Goal: Transaction & Acquisition: Purchase product/service

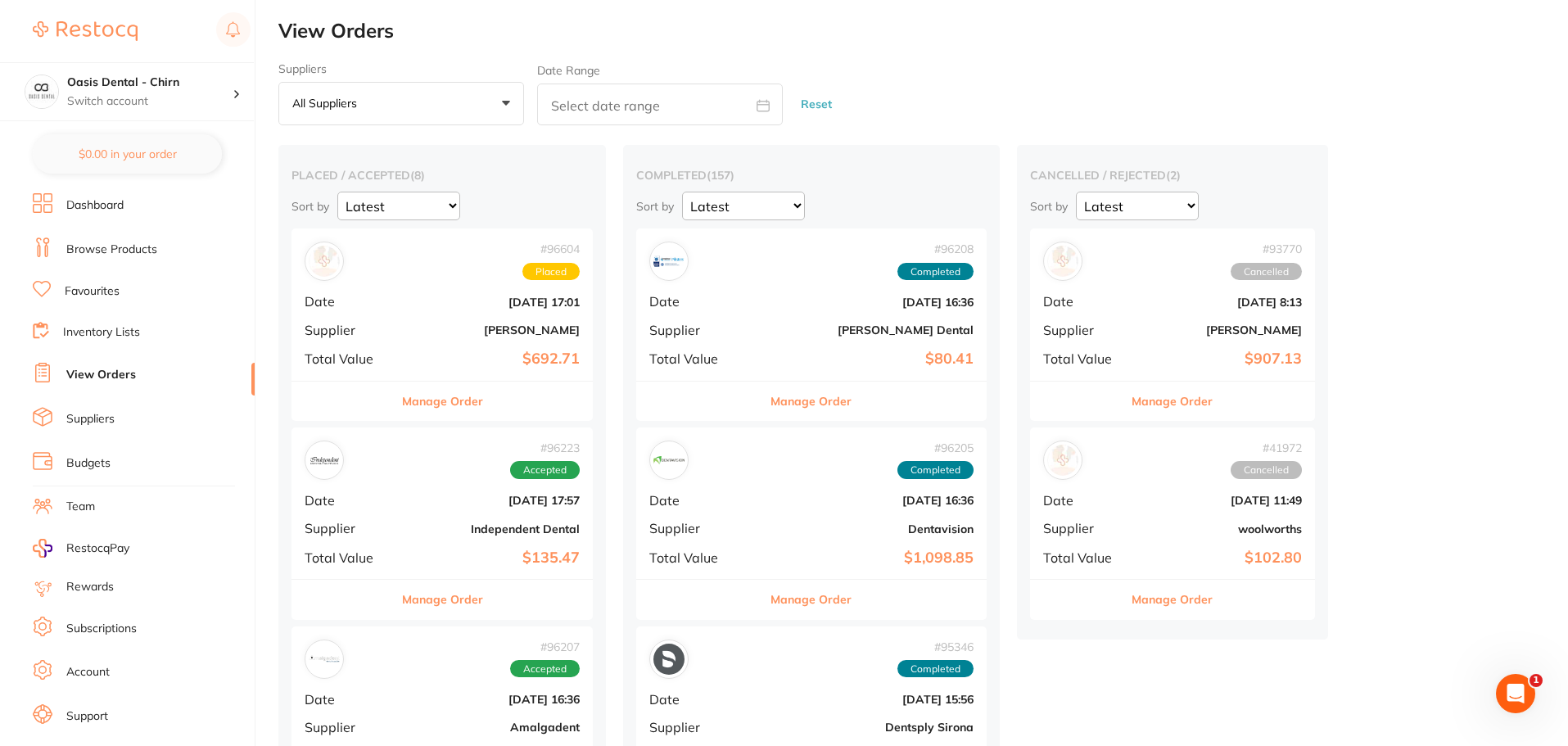
click at [154, 245] on link "Browse Products" at bounding box center [111, 250] width 91 height 17
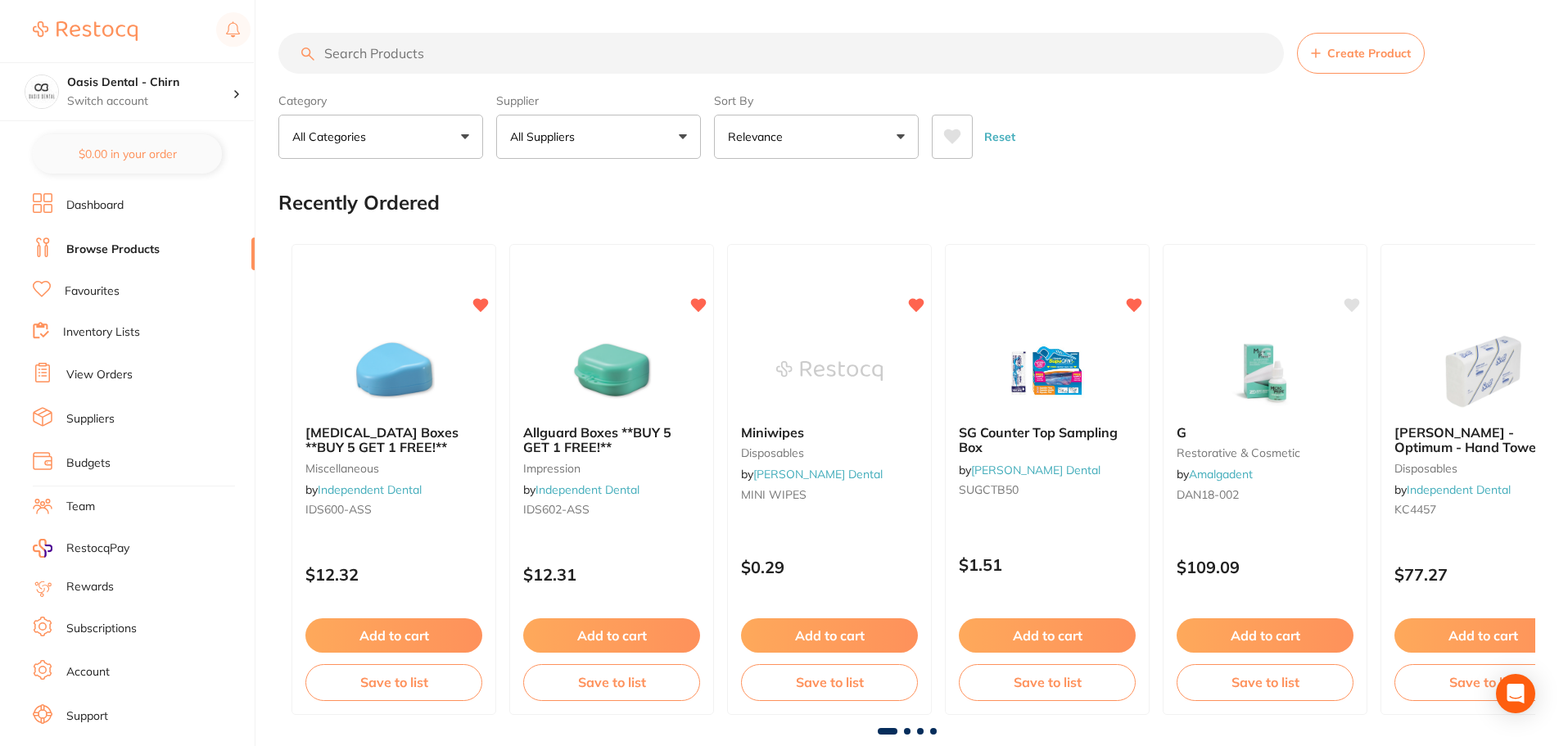
click at [406, 57] on input "search" at bounding box center [781, 53] width 1005 height 41
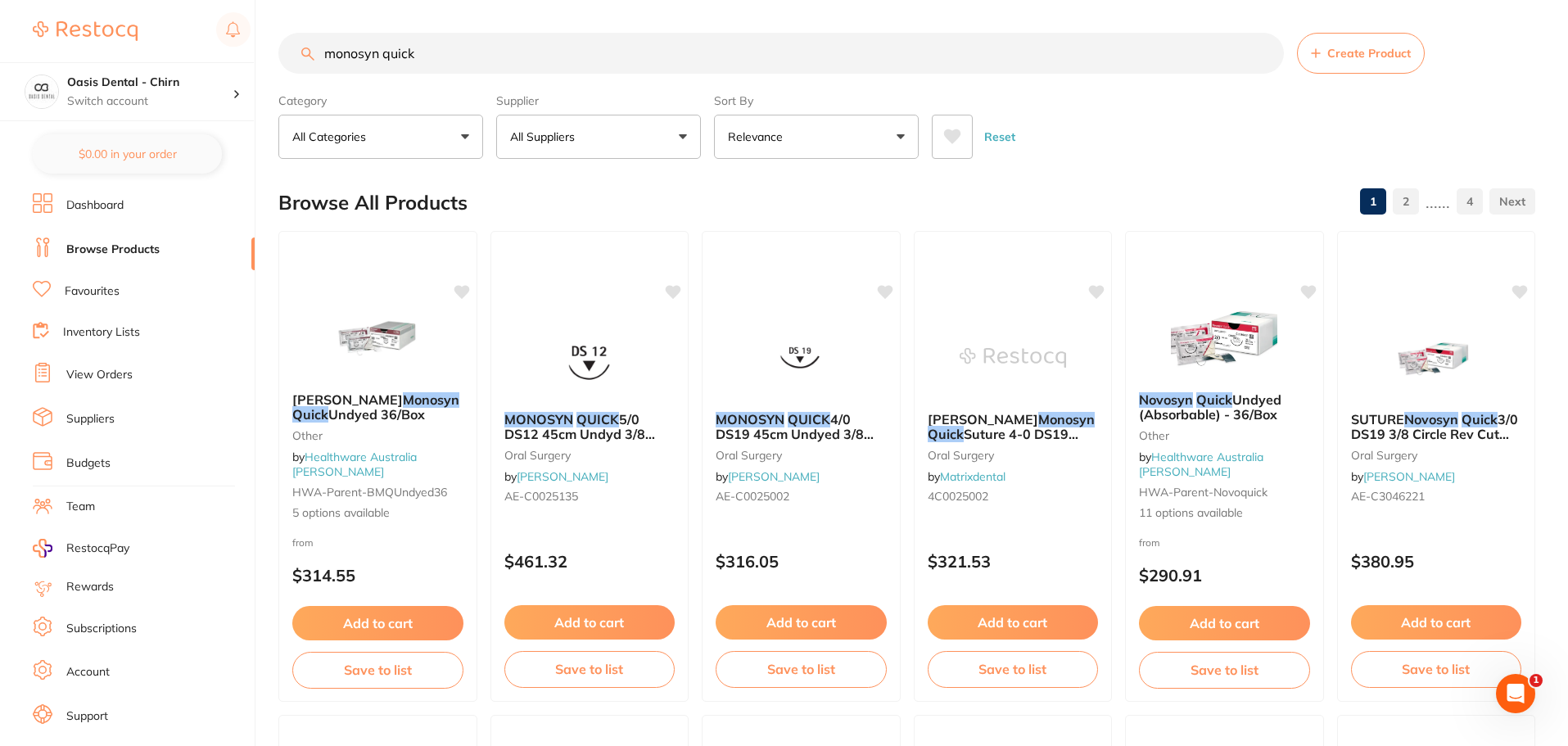
click at [554, 137] on p "All Suppliers" at bounding box center [546, 136] width 71 height 17
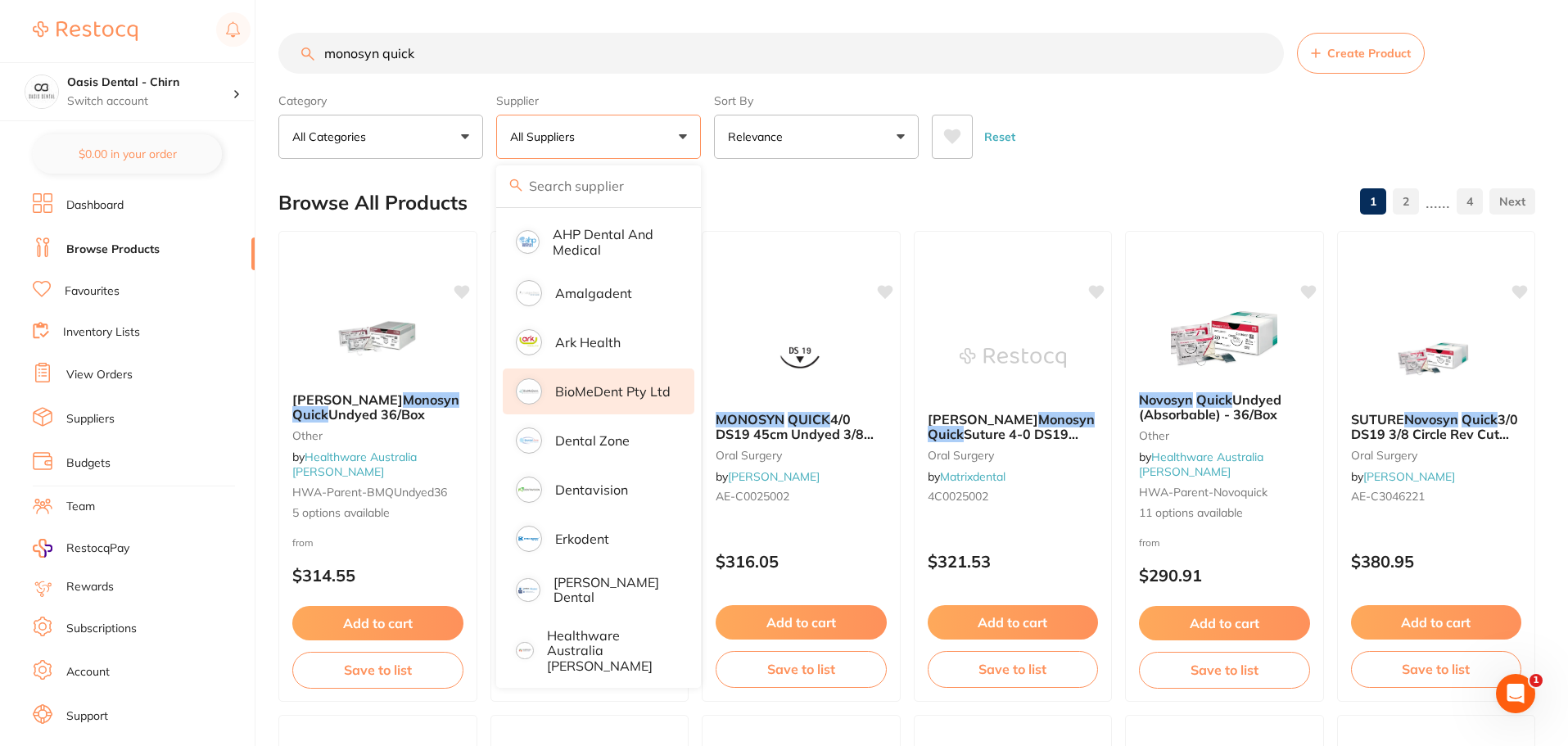
scroll to position [246, 0]
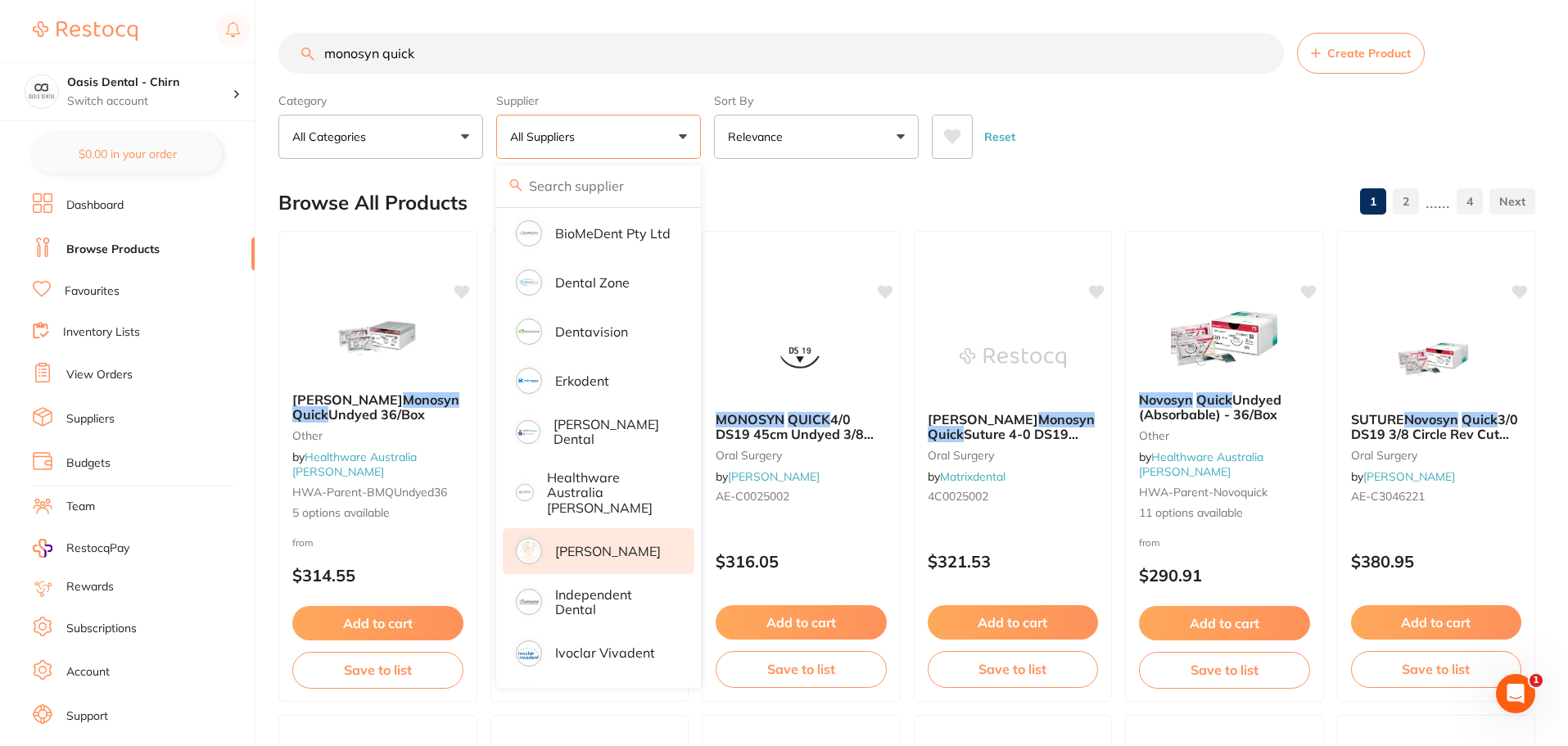
click at [597, 544] on p "[PERSON_NAME]" at bounding box center [608, 552] width 106 height 15
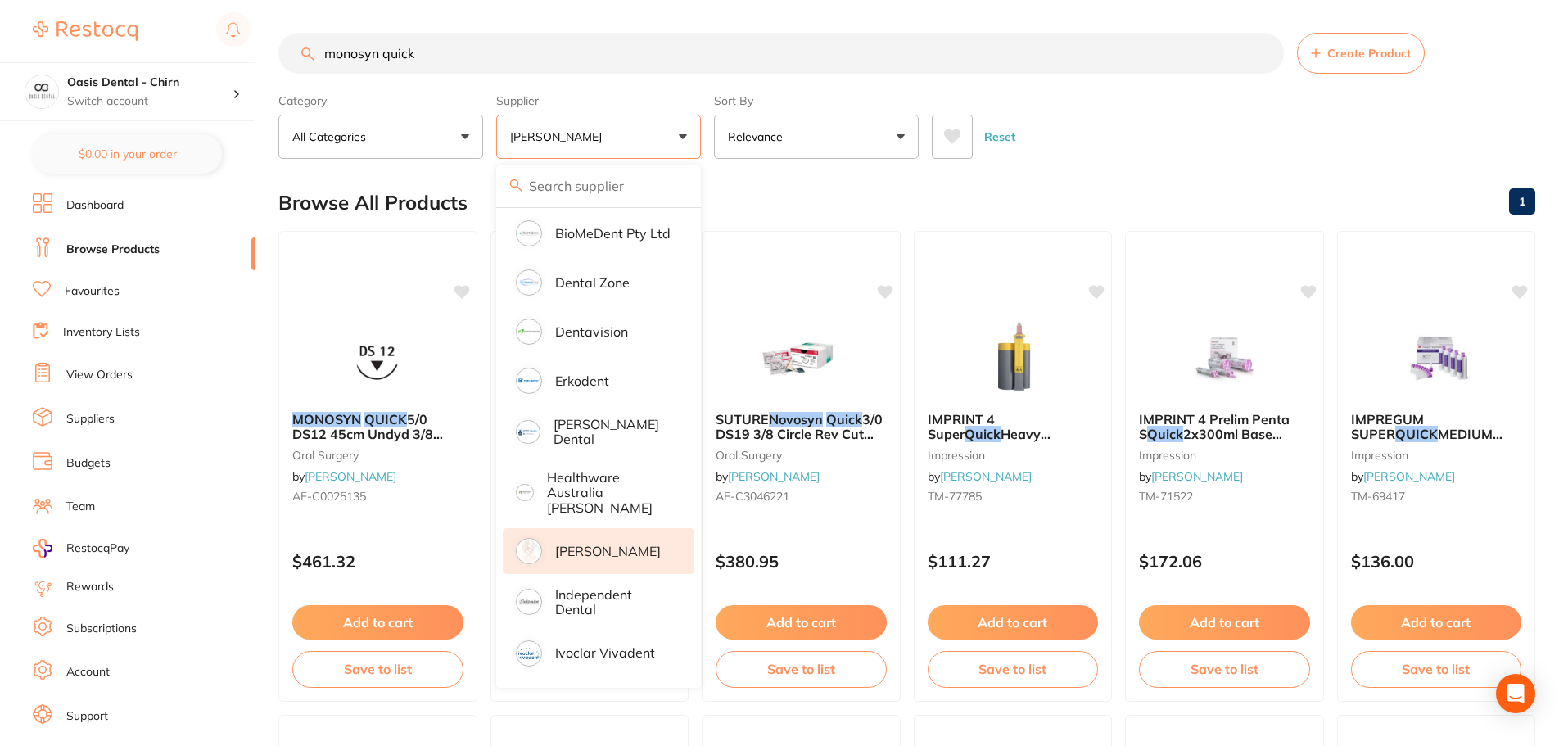
click at [466, 67] on input "monosyn quick" at bounding box center [781, 53] width 1005 height 41
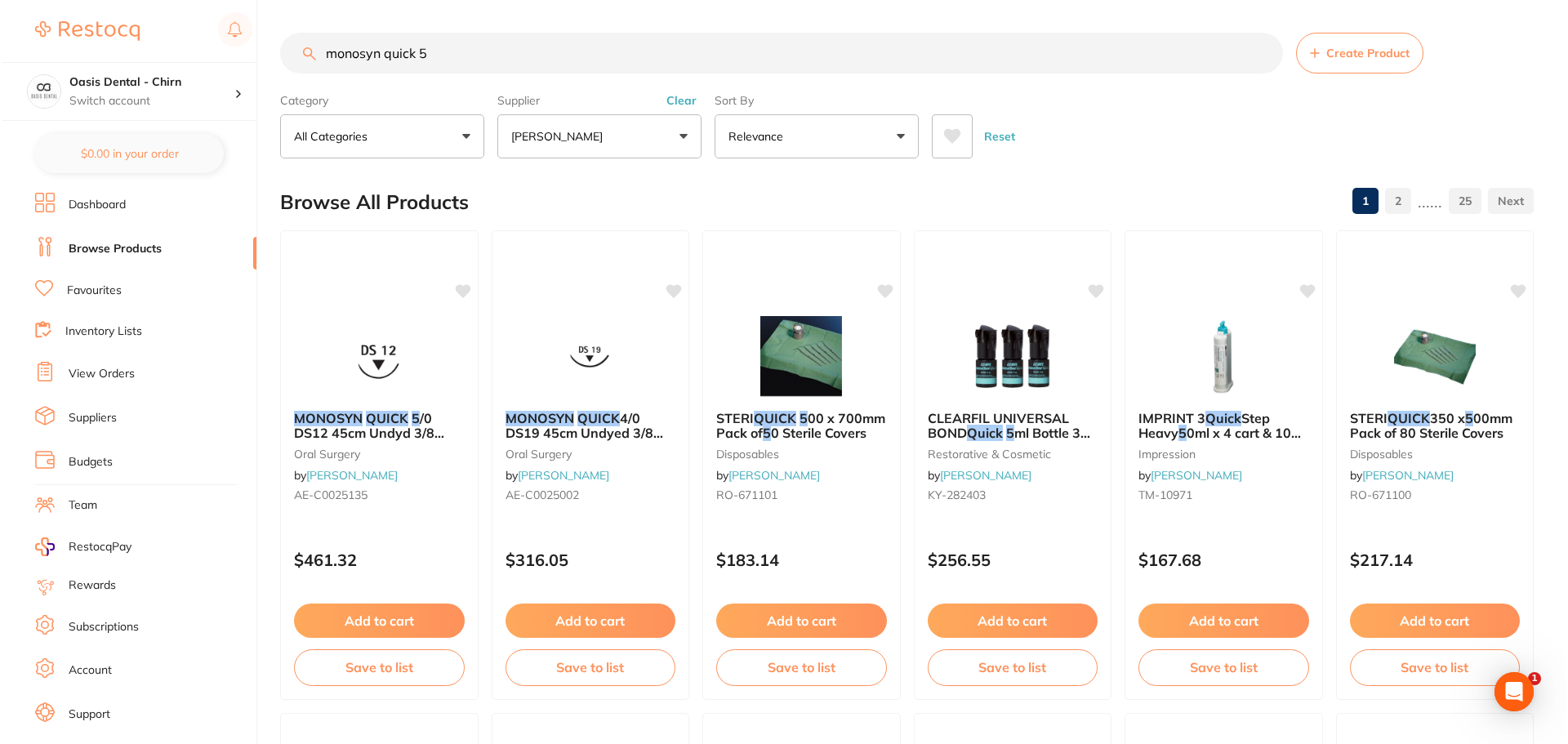
scroll to position [0, 0]
type input "monosyn quick 5"
click at [393, 419] on em "QUICK" at bounding box center [385, 418] width 43 height 17
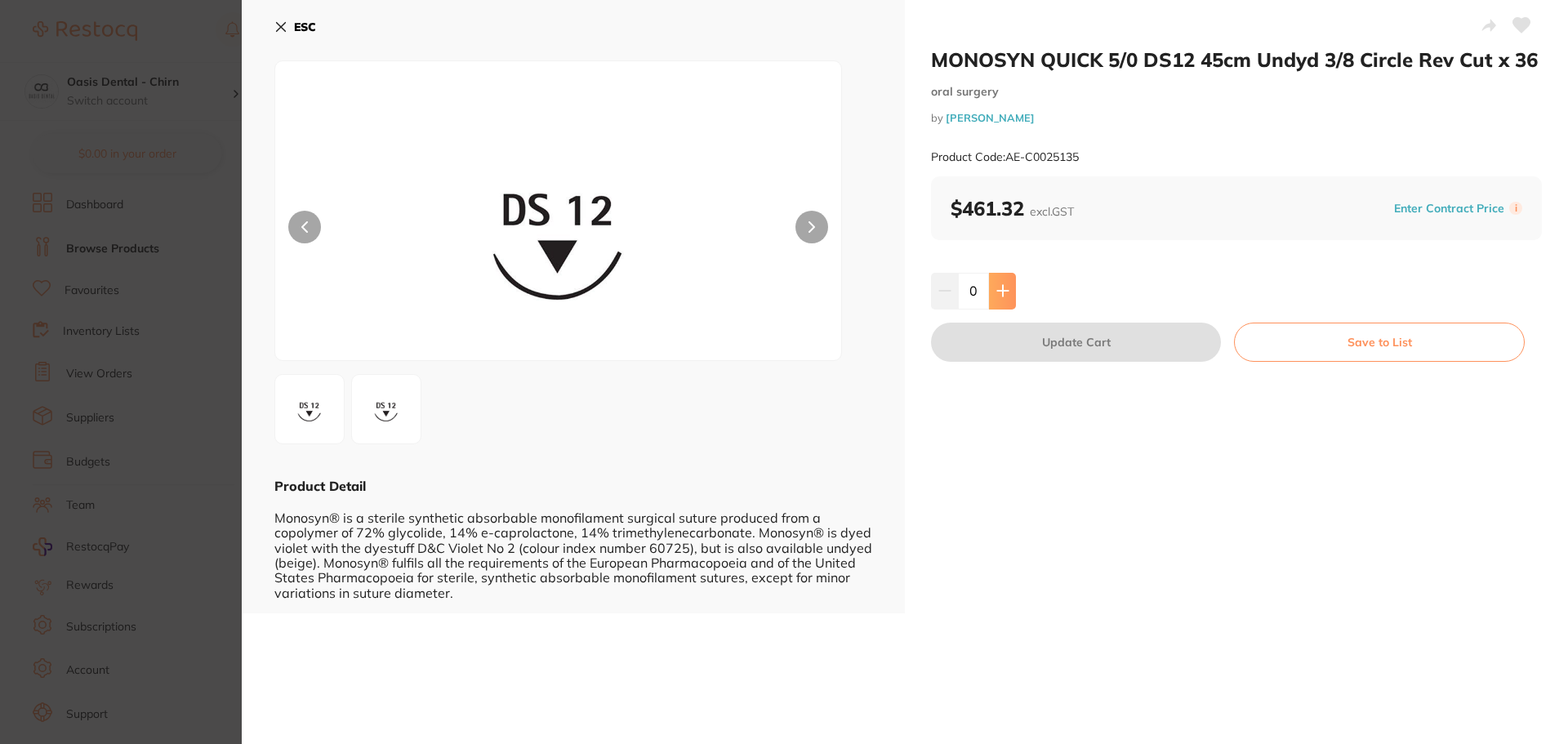
click at [1005, 293] on icon at bounding box center [1002, 291] width 13 height 13
type input "1"
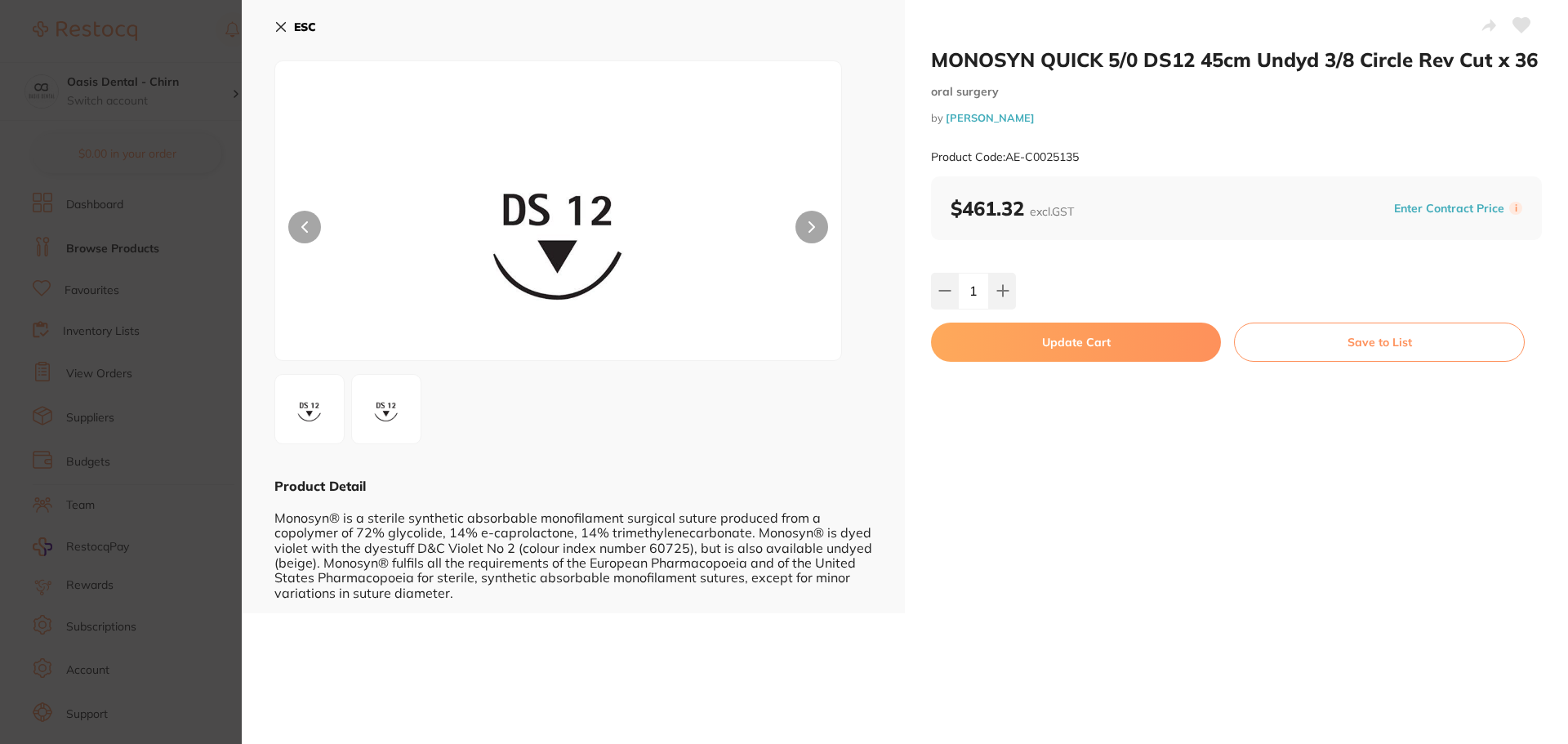
click at [1054, 346] on button "Update Cart" at bounding box center [1075, 342] width 290 height 39
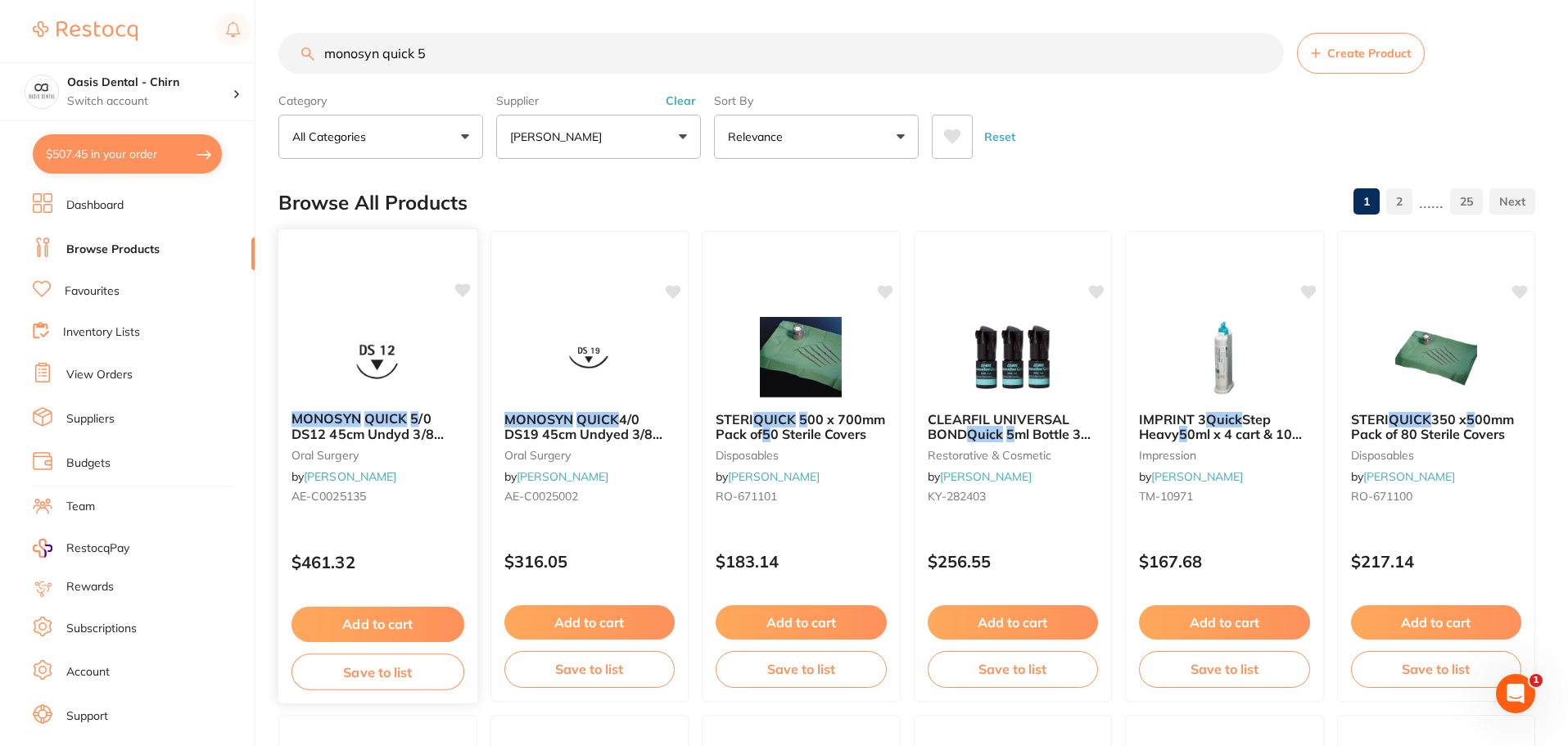
click at [468, 291] on icon at bounding box center [462, 290] width 16 height 14
click at [467, 288] on icon at bounding box center [462, 290] width 16 height 14
click at [424, 308] on div "MONOSYN QUICK 5 /0 DS12 45cm Undyd 3/8 Circle Rev Cut x 36 [MEDICAL_DATA] by [P…" at bounding box center [378, 466] width 201 height 476
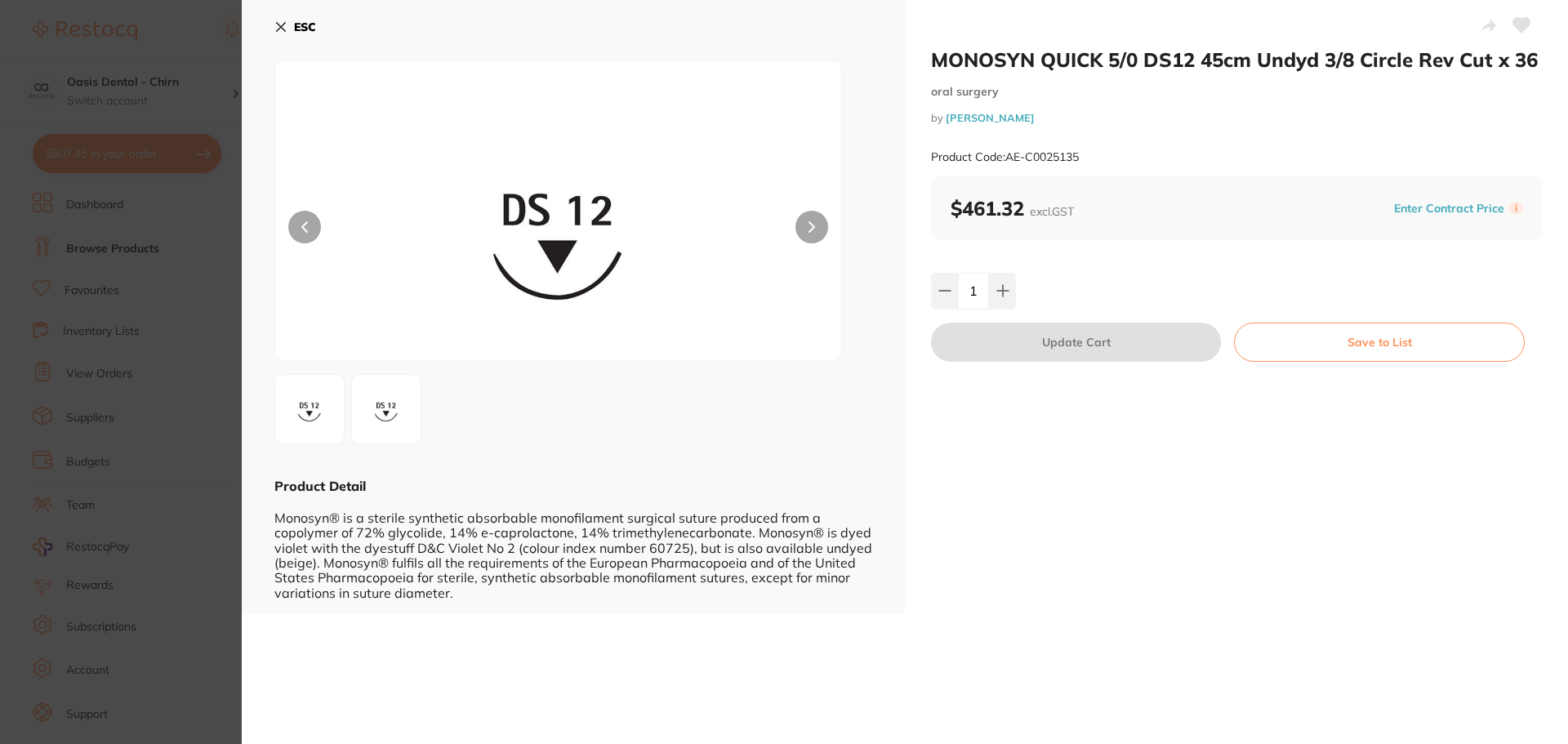
click at [1521, 23] on icon at bounding box center [1521, 25] width 17 height 15
click at [279, 31] on icon at bounding box center [281, 27] width 13 height 13
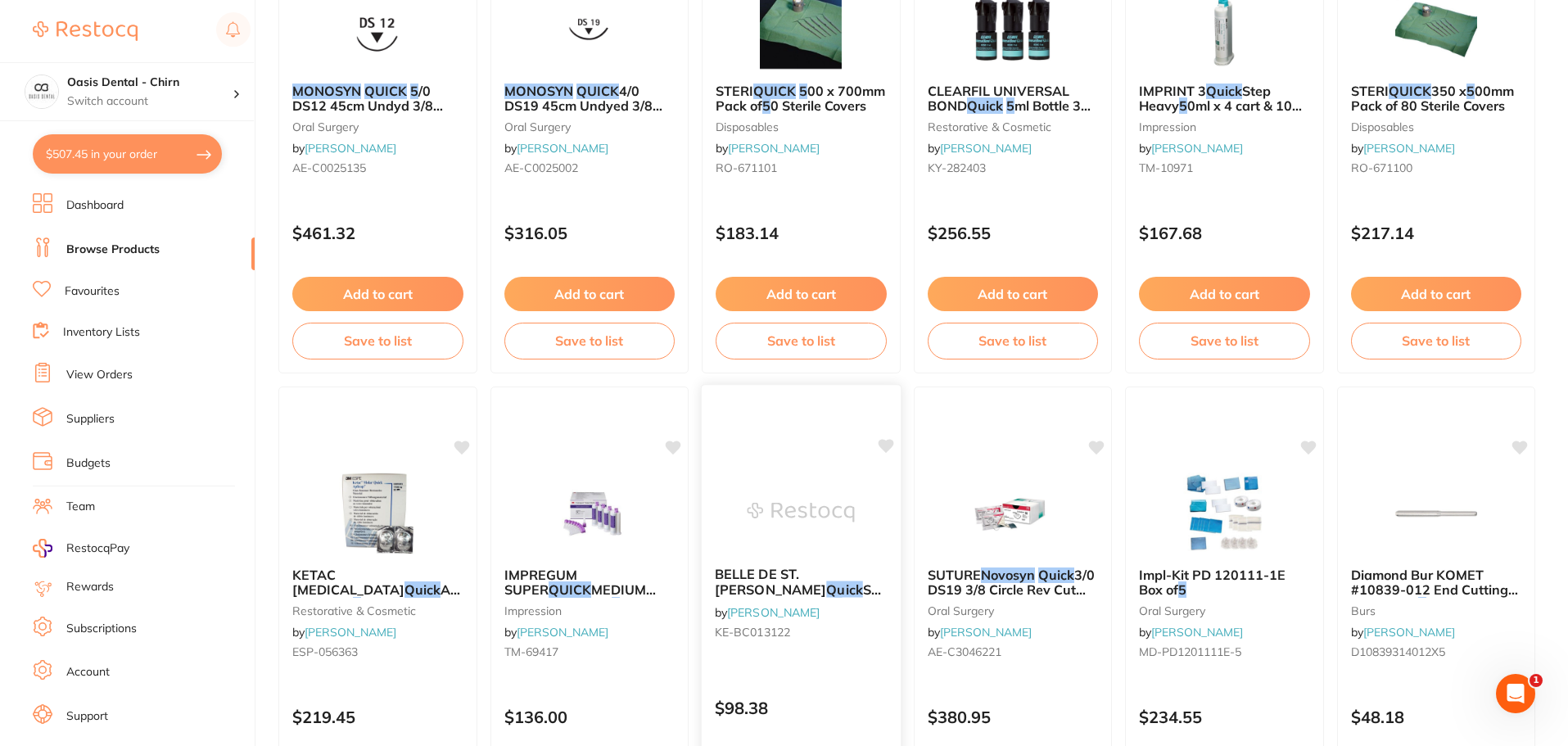
scroll to position [82, 0]
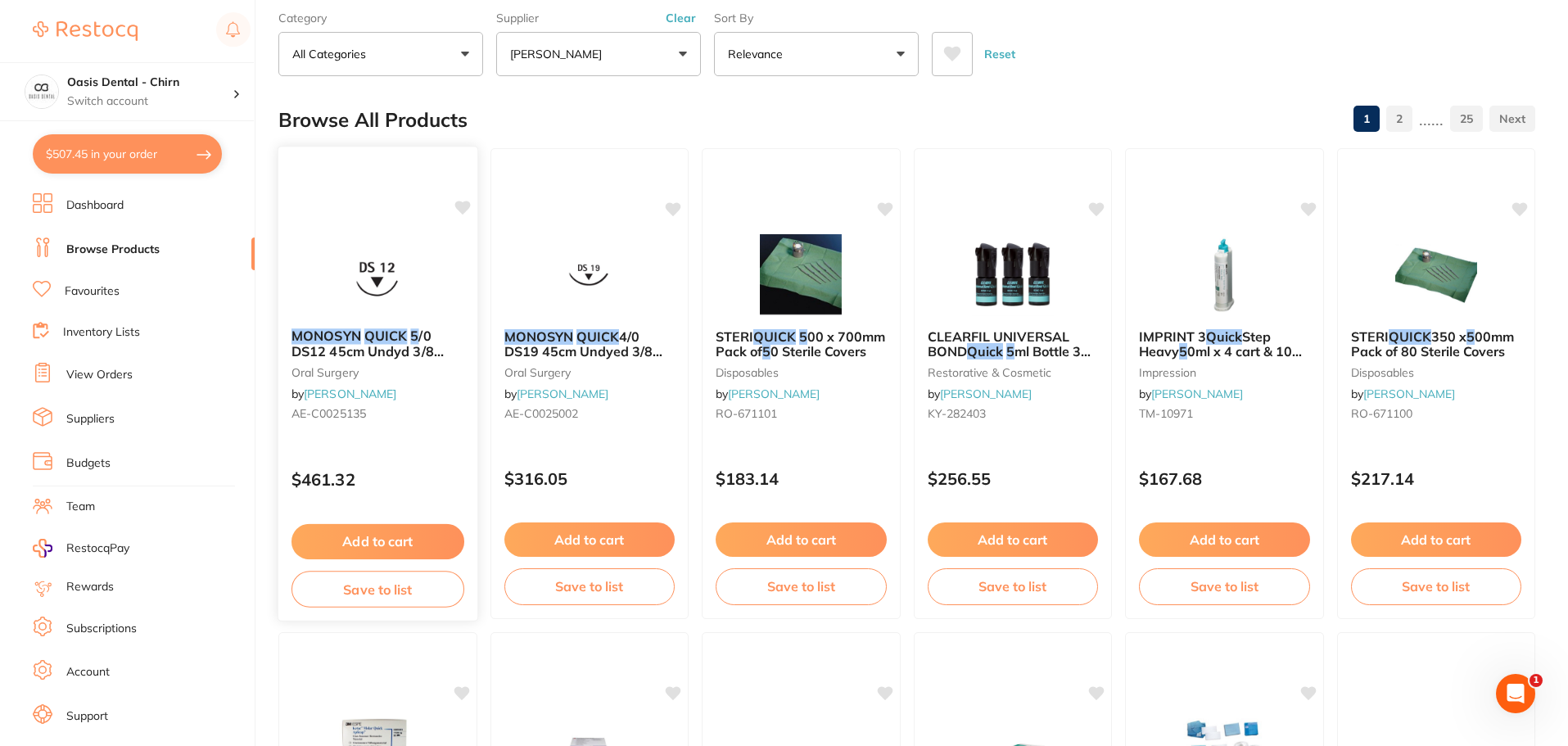
click at [379, 290] on img at bounding box center [378, 274] width 108 height 82
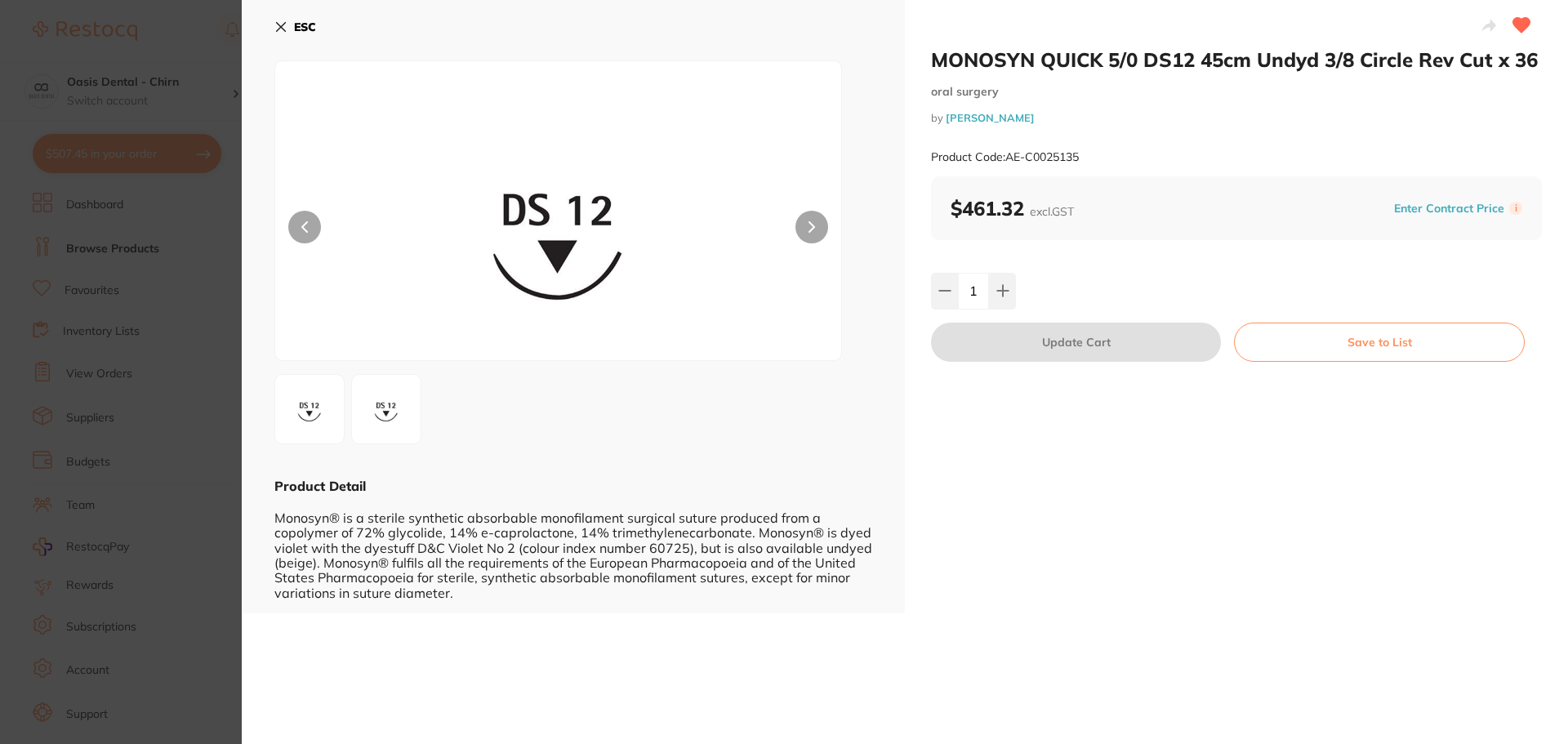
click at [281, 26] on icon at bounding box center [282, 28] width 9 height 9
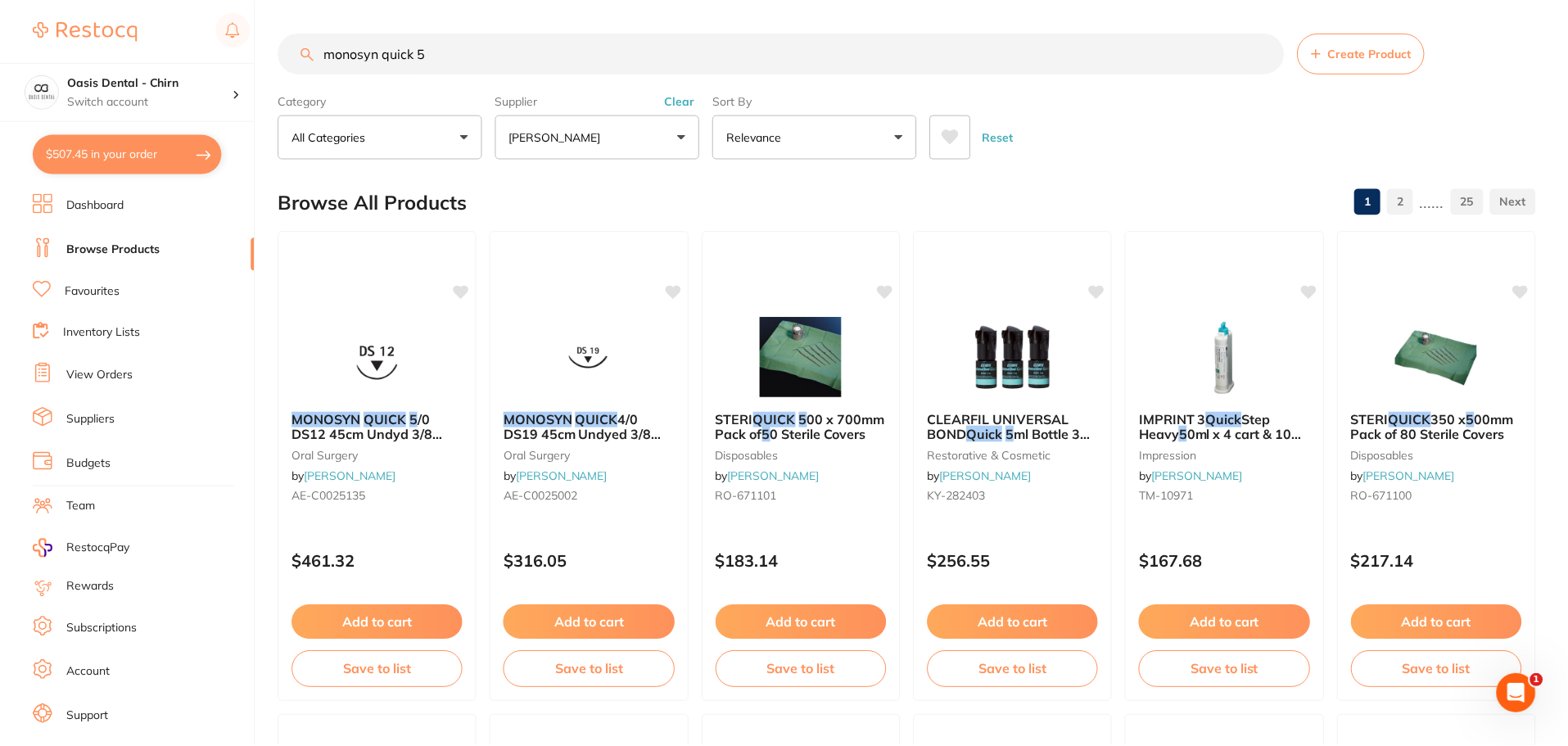
scroll to position [82, 0]
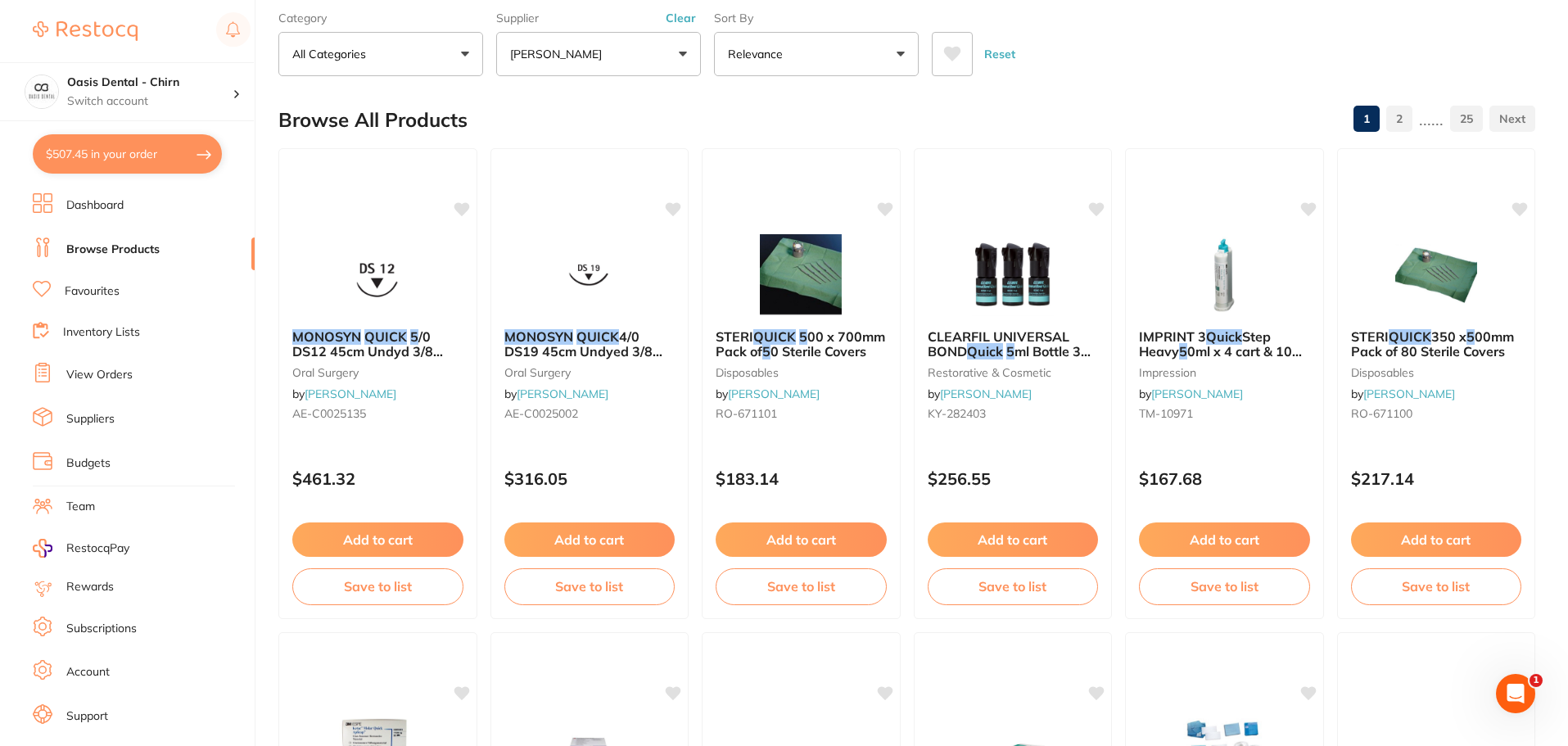
click at [162, 145] on button "$507.45 in your order" at bounding box center [127, 154] width 189 height 39
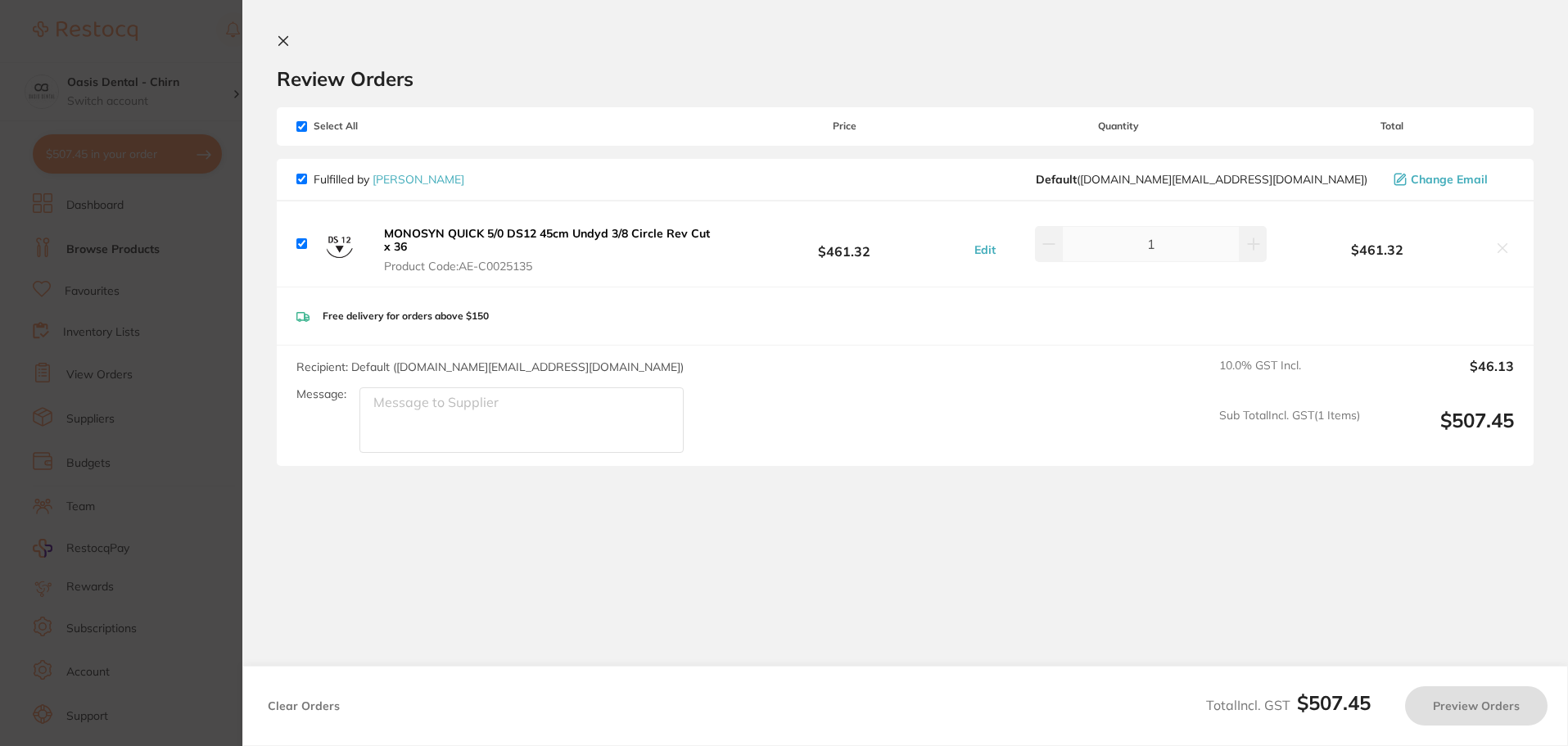
checkbox input "true"
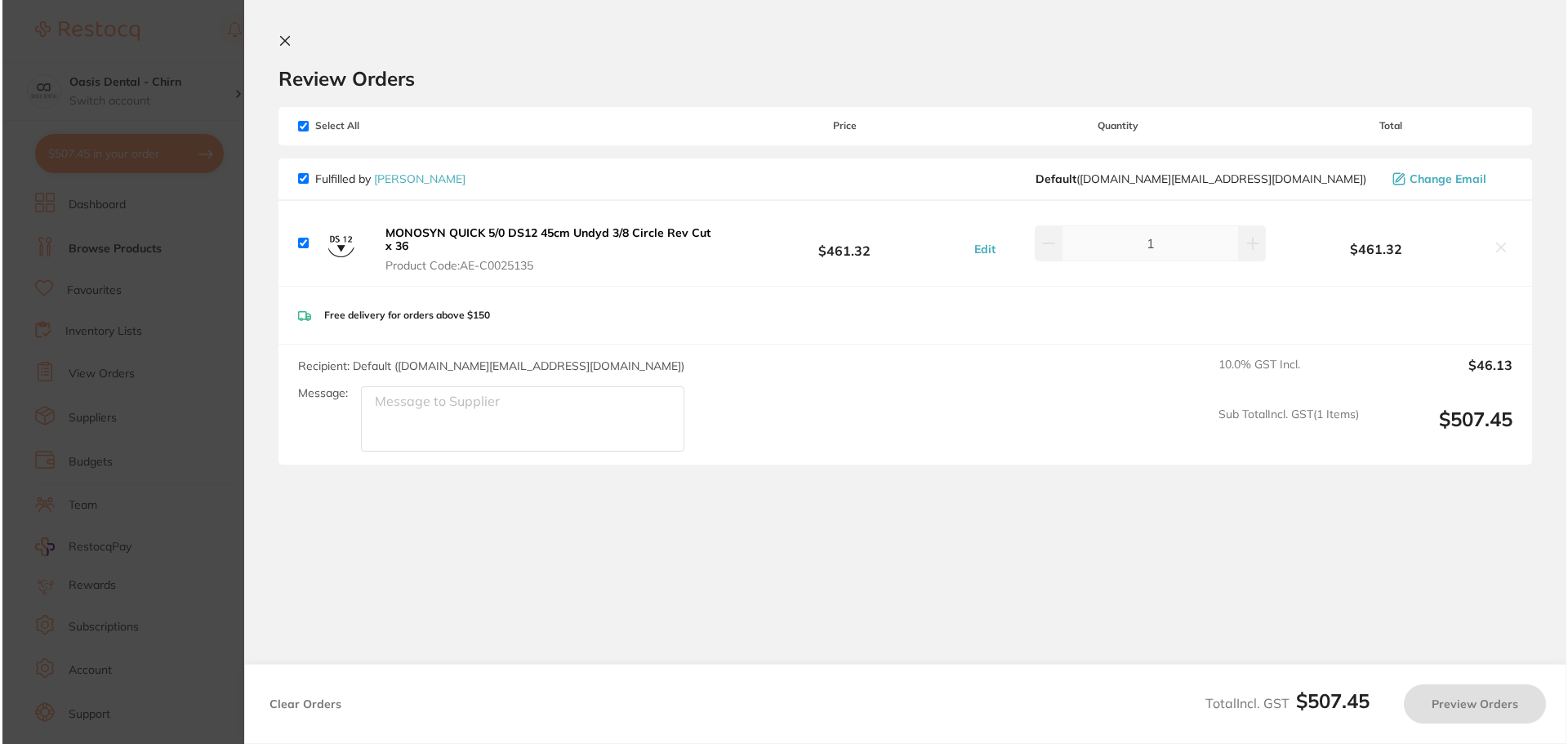
scroll to position [0, 0]
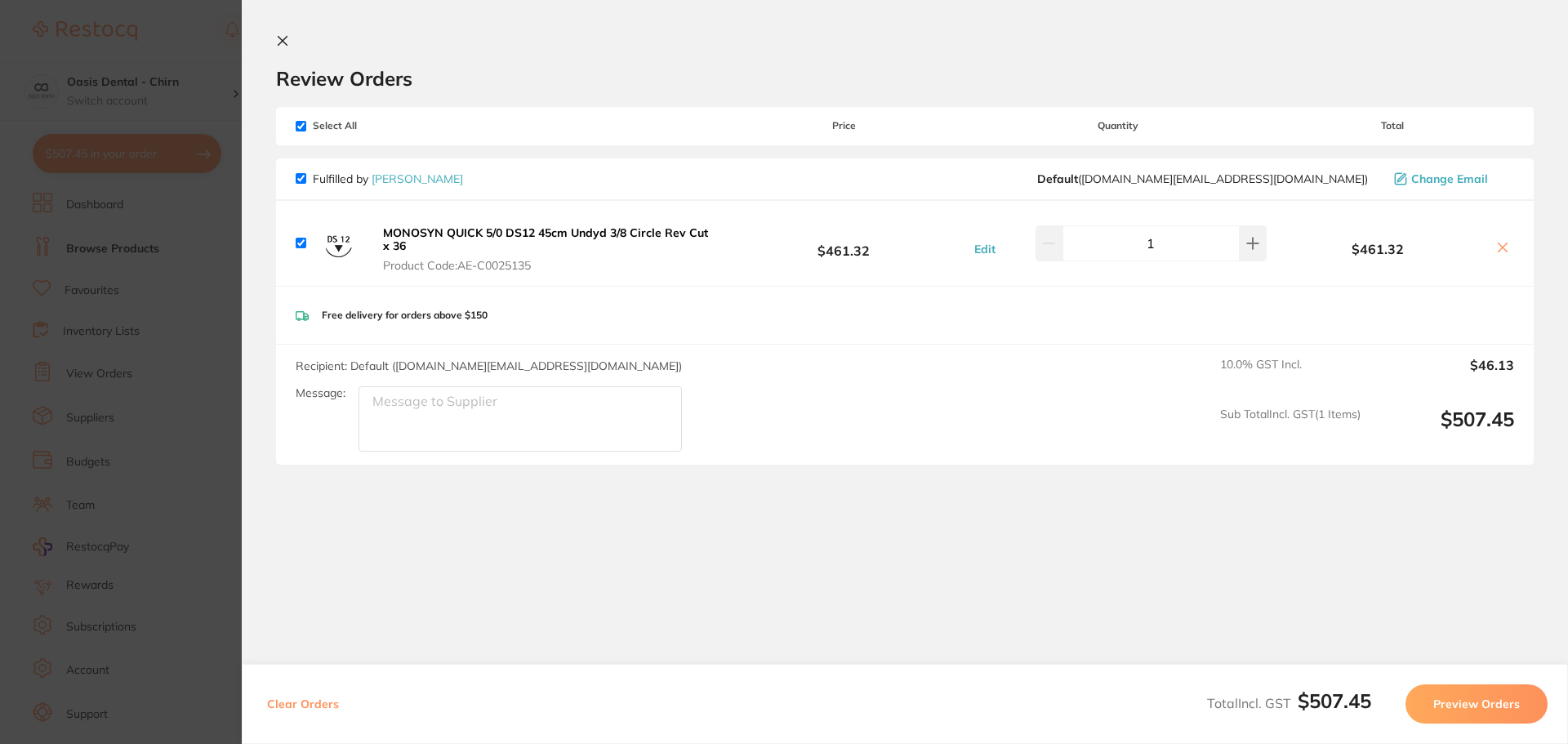
click at [1503, 707] on button "Preview Orders" at bounding box center [1476, 704] width 142 height 39
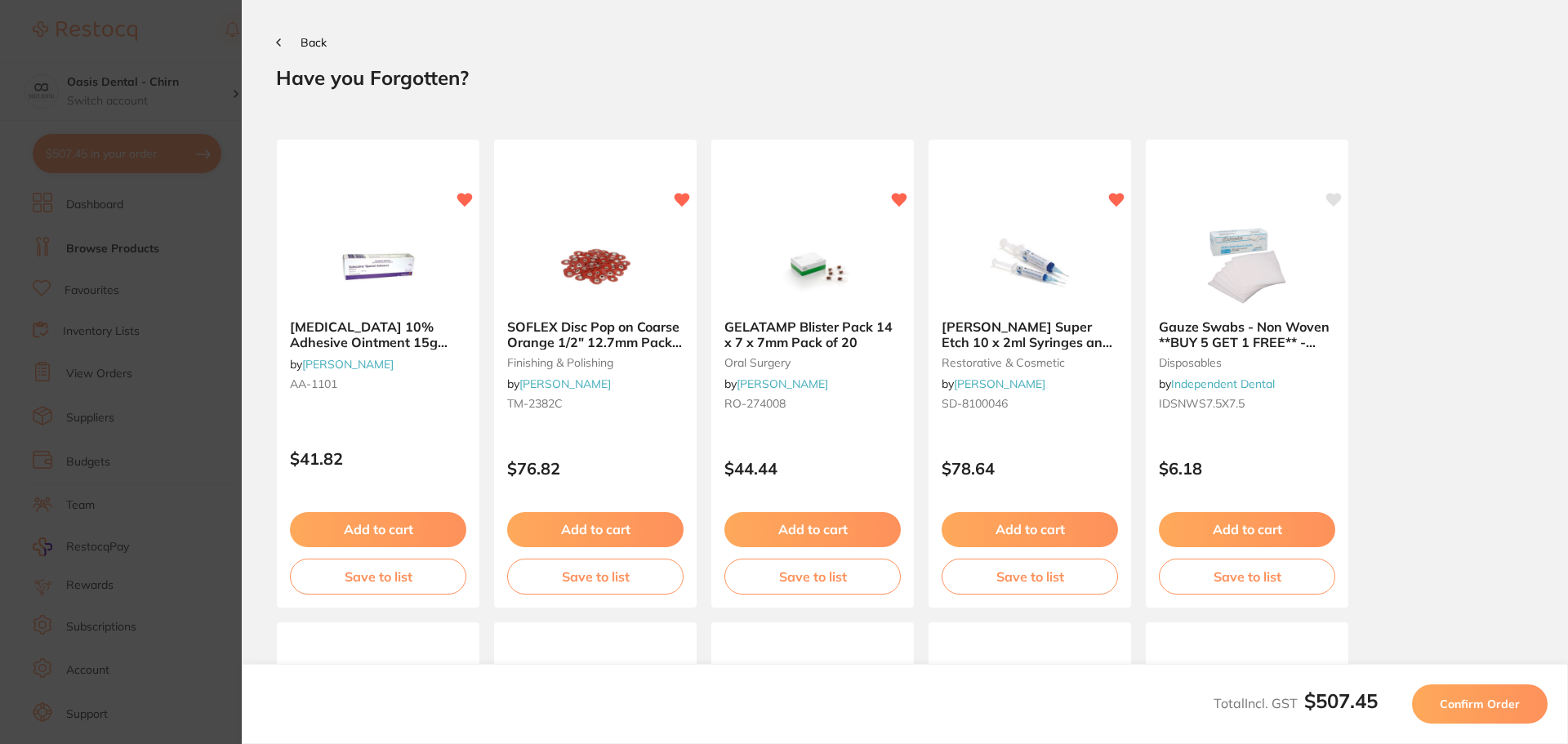
click at [1488, 706] on span "Confirm Order" at bounding box center [1479, 704] width 80 height 15
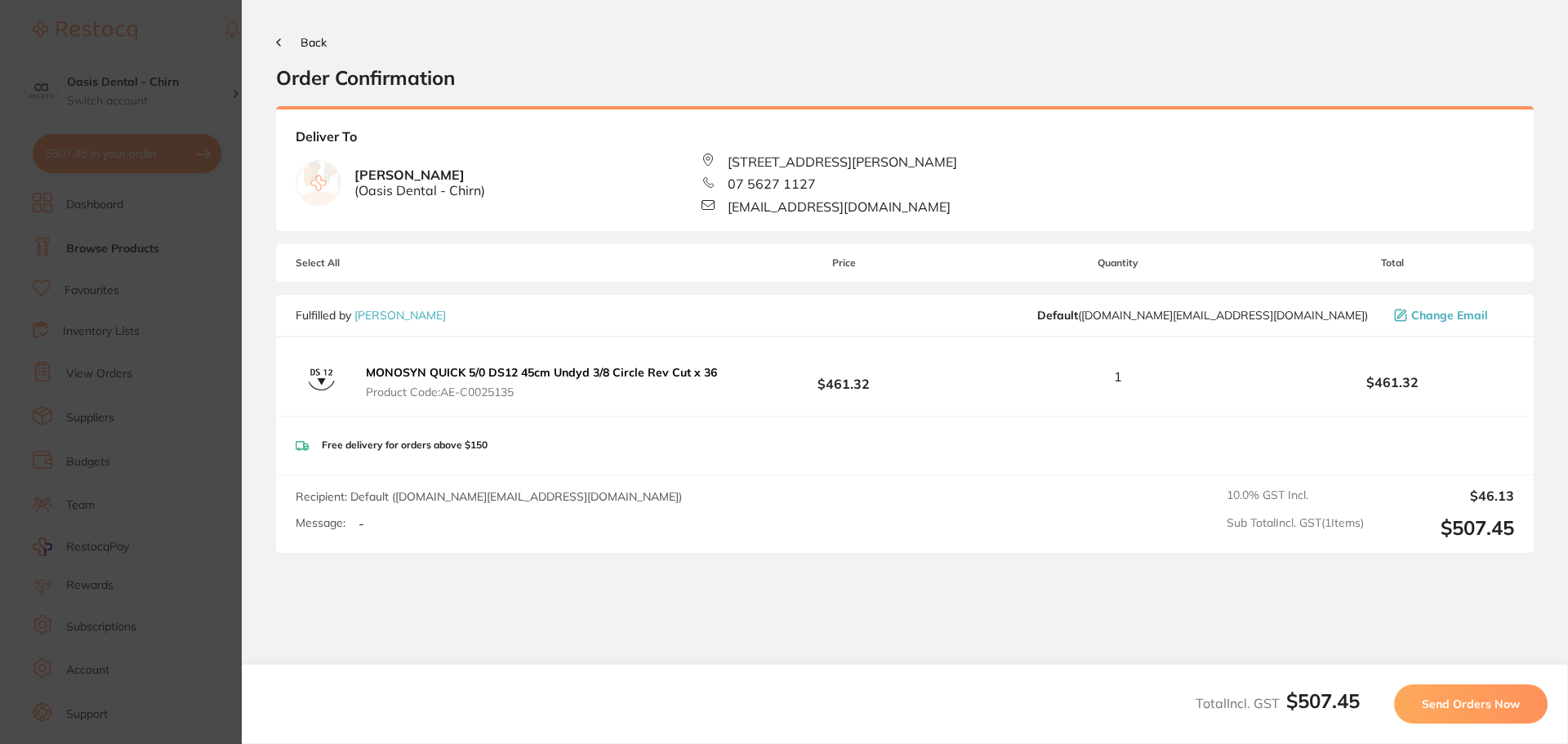
click at [1487, 704] on span "Send Orders Now" at bounding box center [1470, 704] width 98 height 15
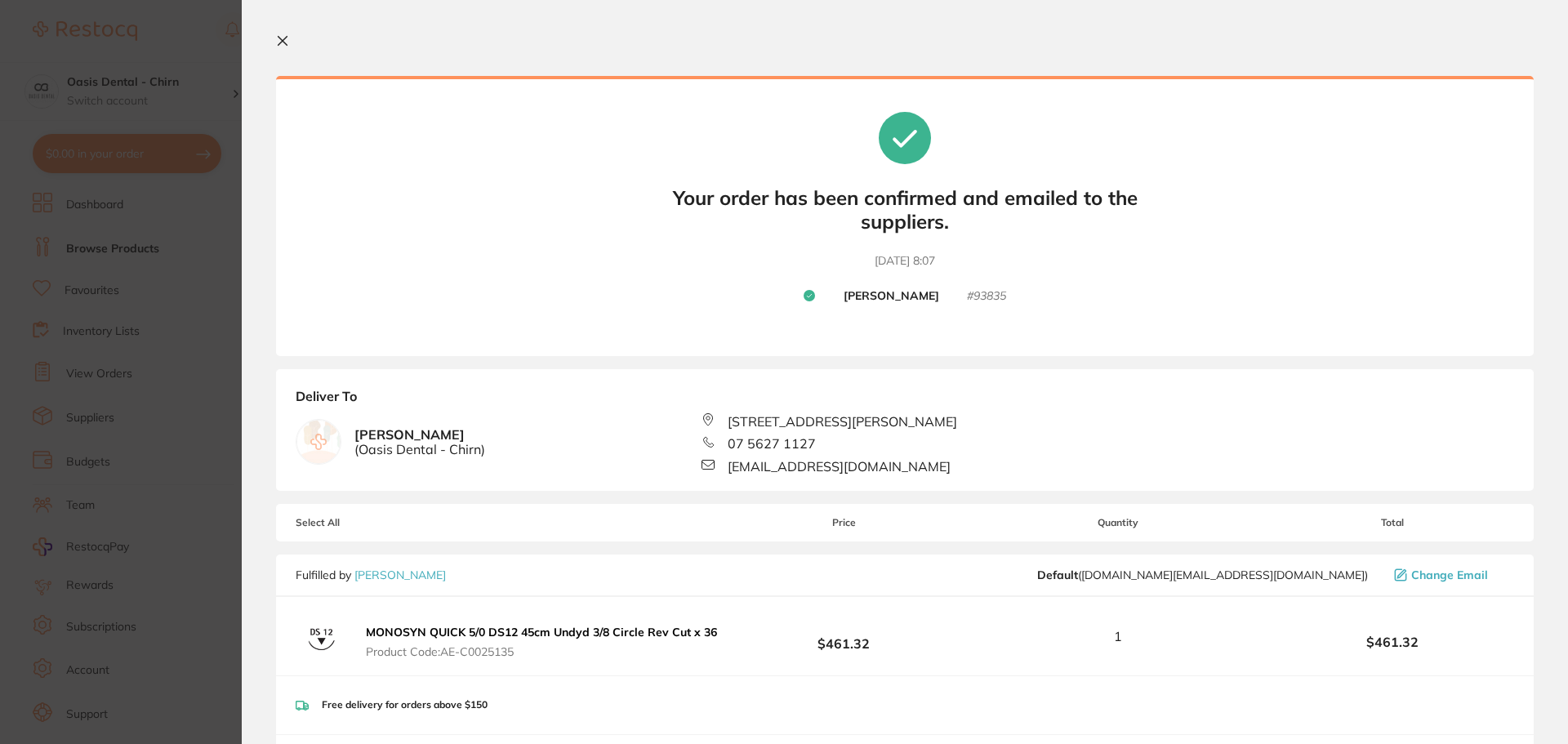
click at [280, 43] on icon at bounding box center [283, 41] width 9 height 9
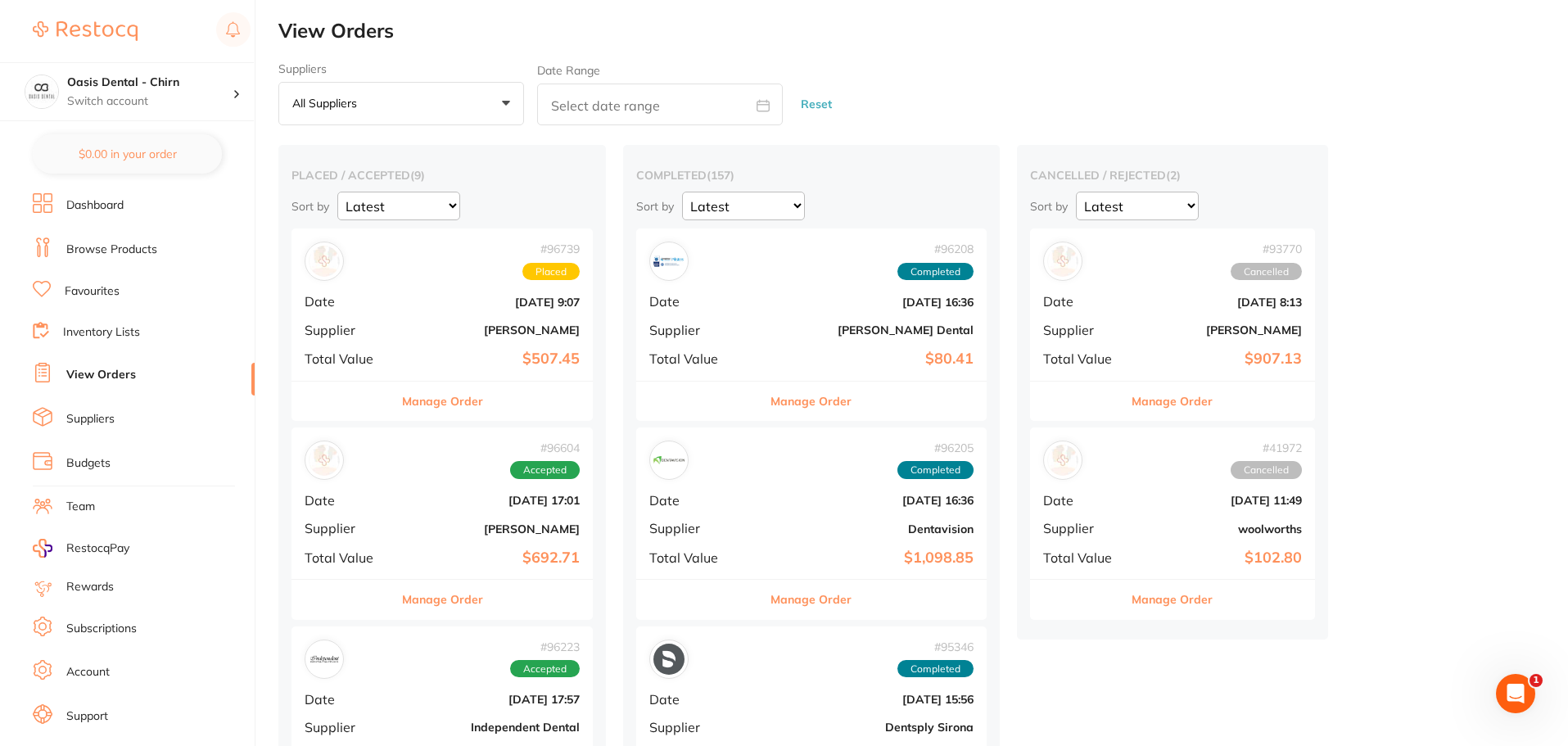
click at [140, 244] on link "Browse Products" at bounding box center [111, 250] width 91 height 17
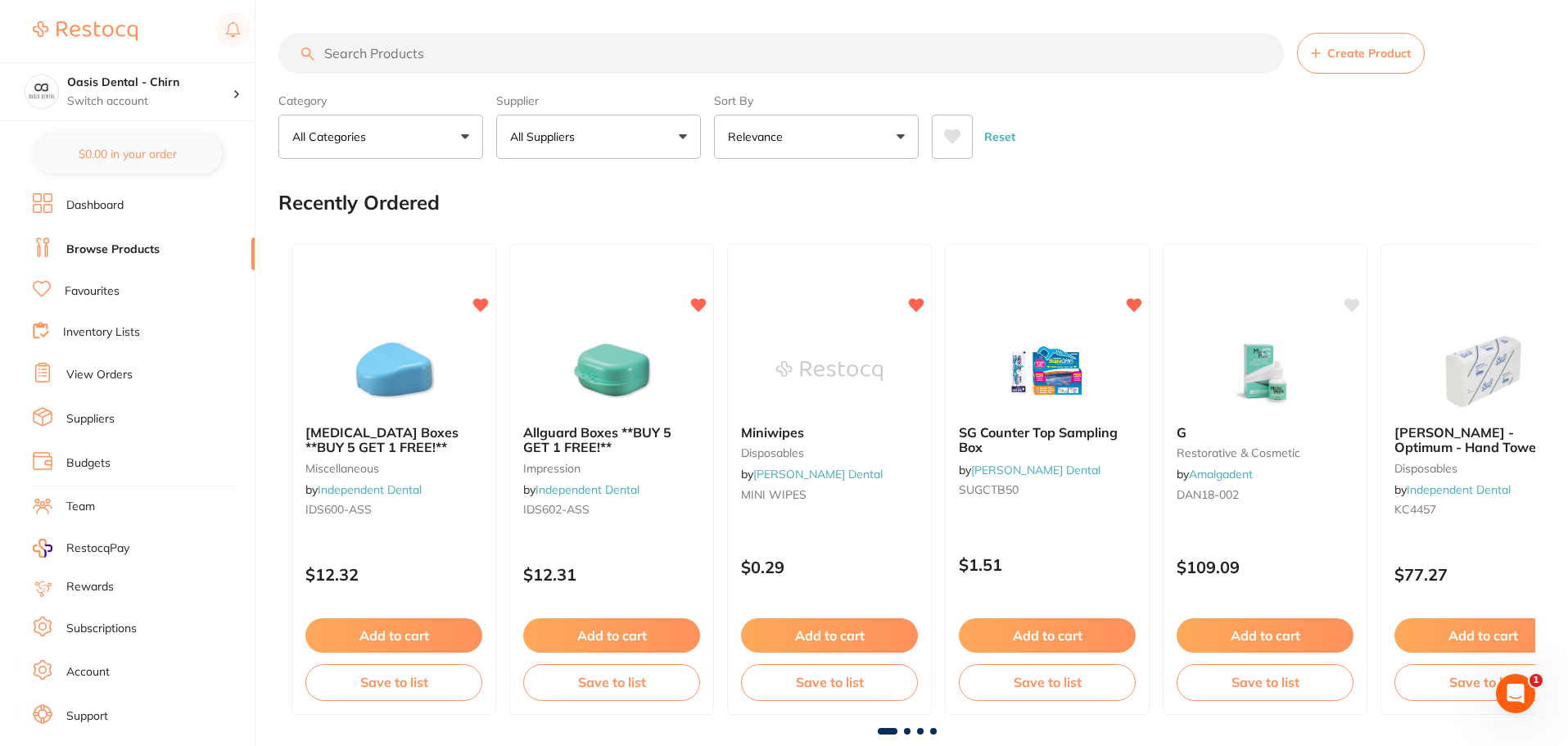
click at [450, 51] on input "search" at bounding box center [781, 53] width 1005 height 41
click at [357, 57] on input "search" at bounding box center [781, 53] width 1005 height 41
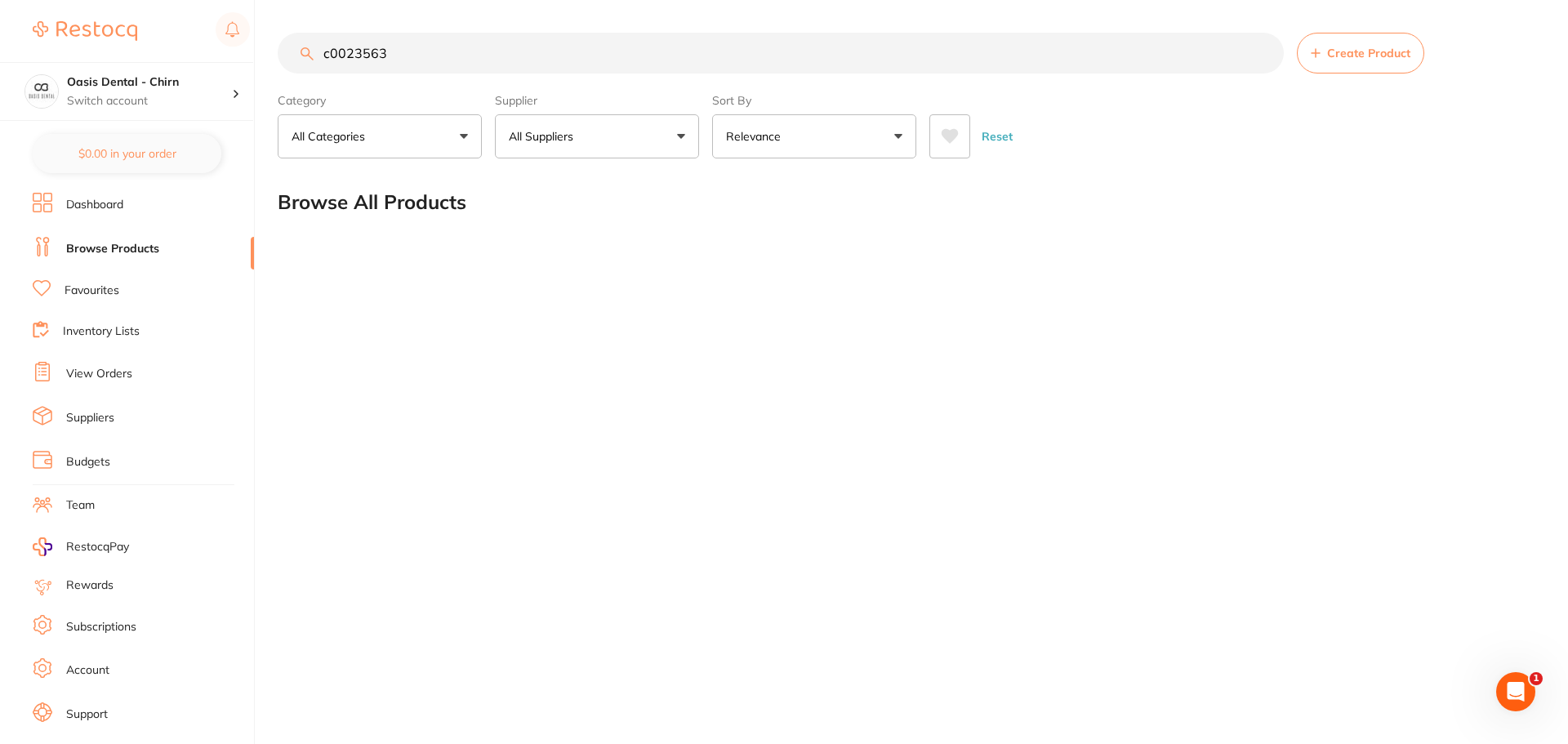
type input "c0023563"
click at [309, 55] on div "c0023563 Create Product" at bounding box center [906, 53] width 1258 height 41
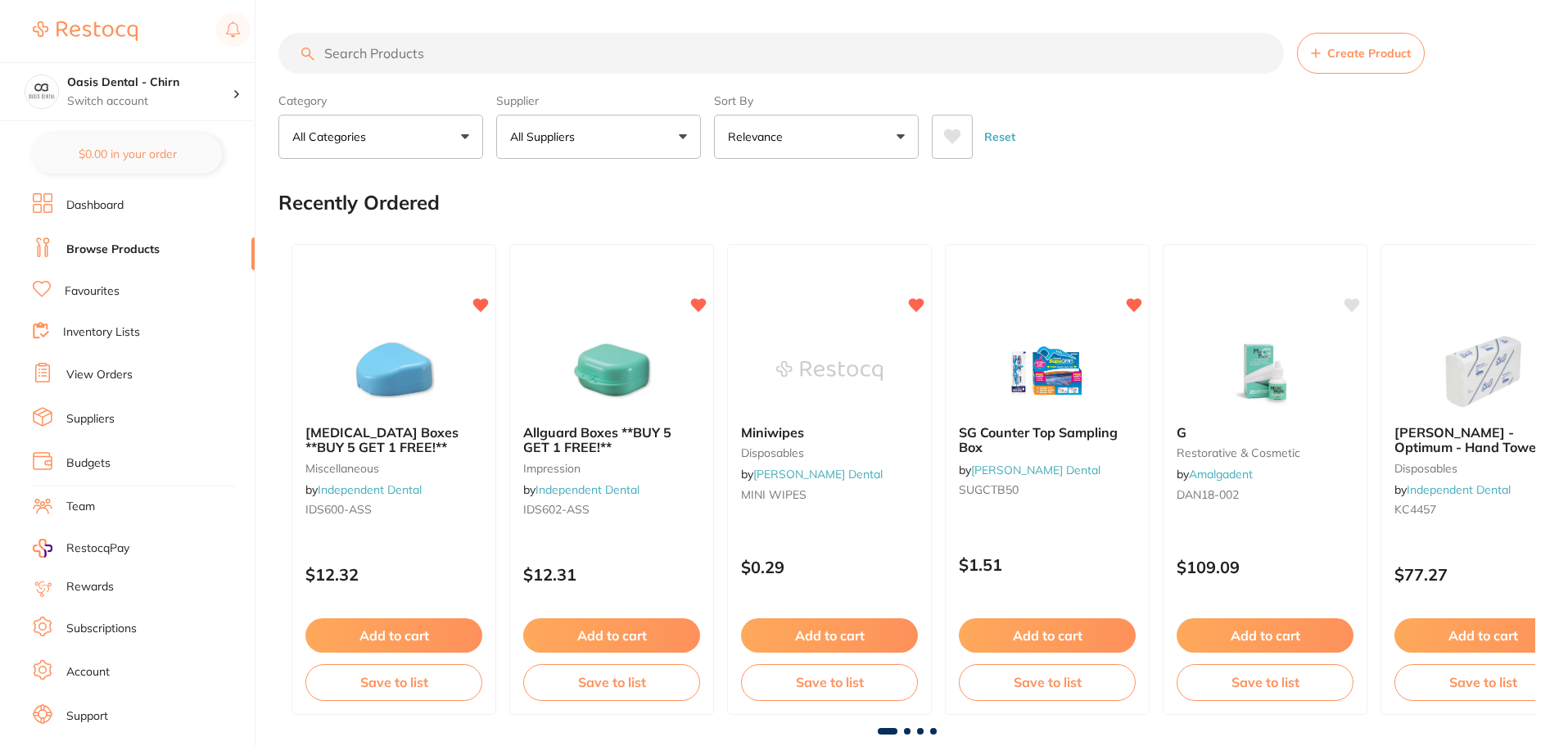
paste input "AE-C0023563"
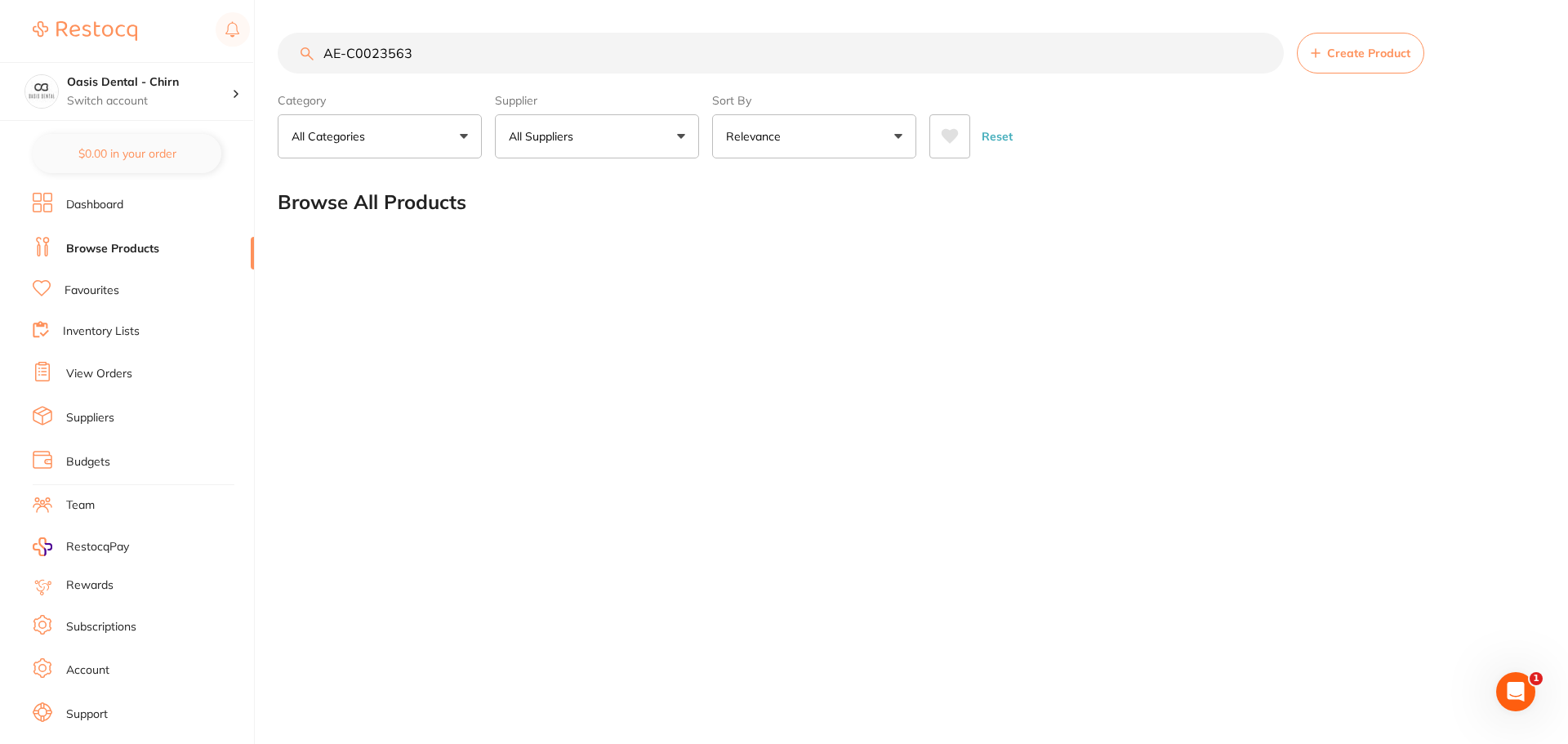
type input "AE-C0023563"
